Goal: Find specific page/section: Find specific page/section

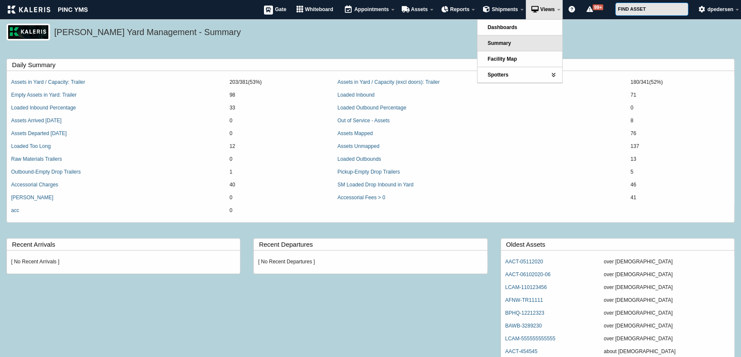
click at [353, 40] on h5 "Kaleris Yard Management - Summary" at bounding box center [392, 33] width 676 height 15
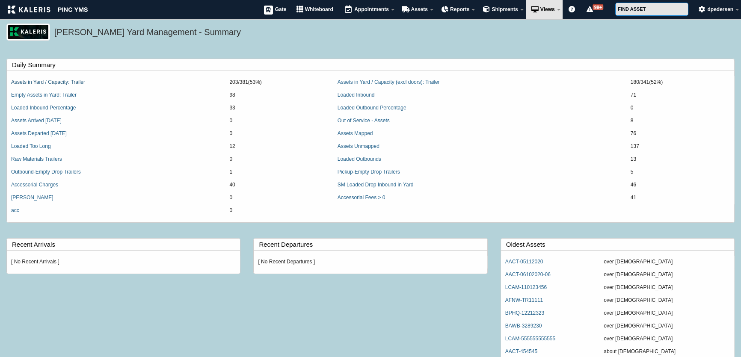
click at [38, 82] on link "Assets in Yard / Capacity: Trailer" at bounding box center [48, 82] width 74 height 6
click at [44, 183] on link "Accessorial Charges" at bounding box center [34, 185] width 47 height 6
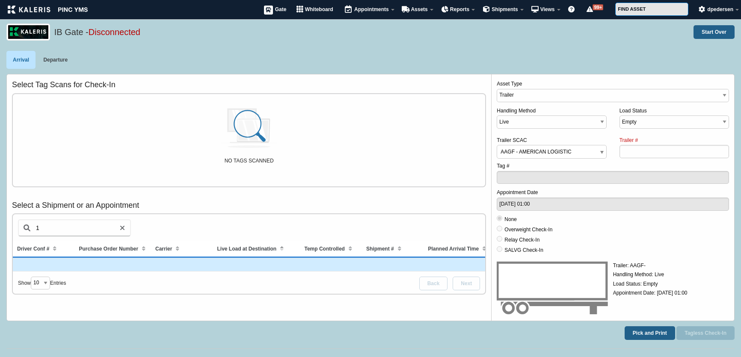
select select "1"
select select "AAGF"
